Goal: Navigation & Orientation: Find specific page/section

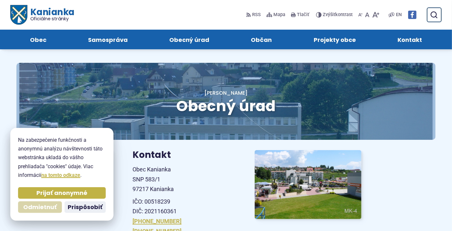
click at [52, 209] on span "Odmietnuť" at bounding box center [40, 207] width 34 height 7
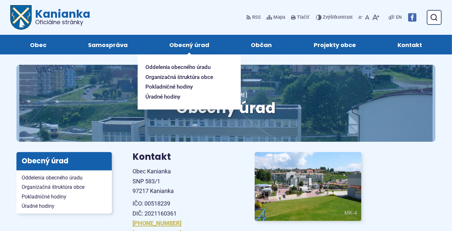
click at [181, 43] on span "Obecný úrad" at bounding box center [189, 45] width 40 height 20
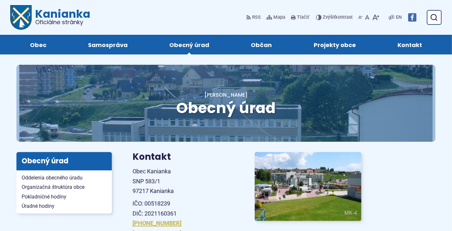
click at [181, 43] on span "Obecný úrad" at bounding box center [189, 45] width 40 height 20
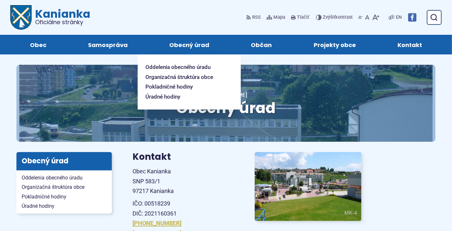
click at [181, 43] on span "Obecný úrad" at bounding box center [189, 45] width 40 height 20
